Goal: Go to known website: Go to known website

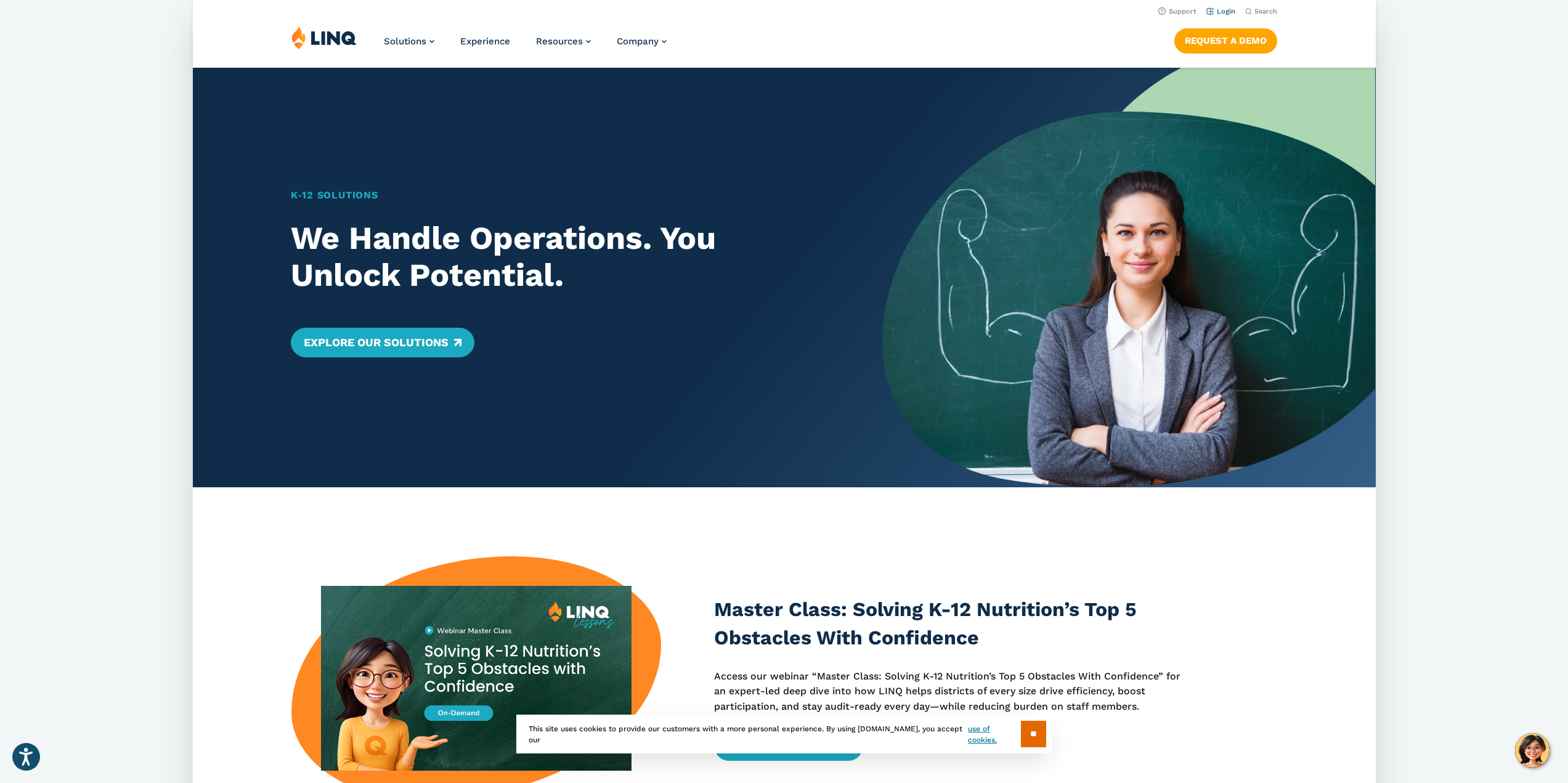
click at [1216, 13] on link "Login" at bounding box center [1220, 11] width 29 height 8
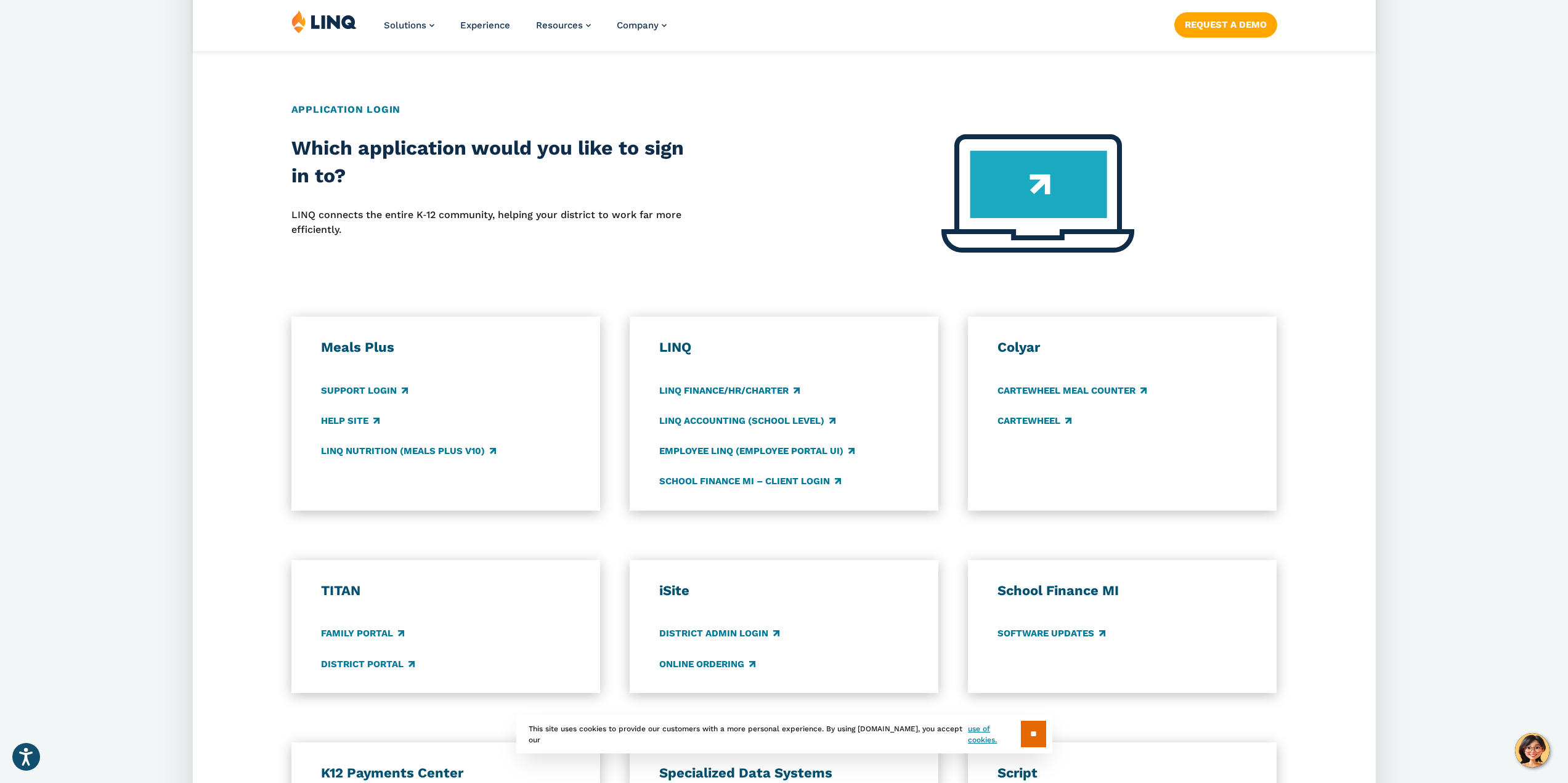
scroll to position [432, 0]
